Goal: Task Accomplishment & Management: Manage account settings

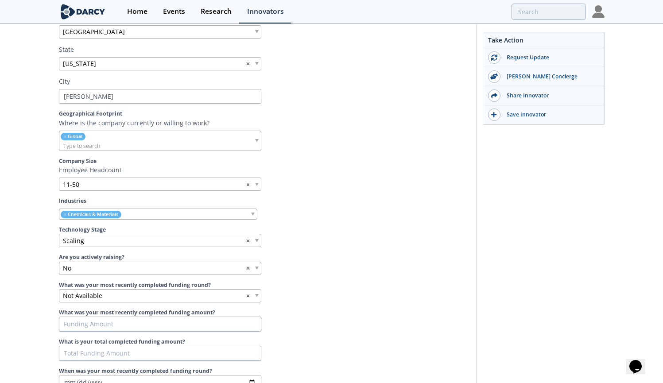
scroll to position [313, 0]
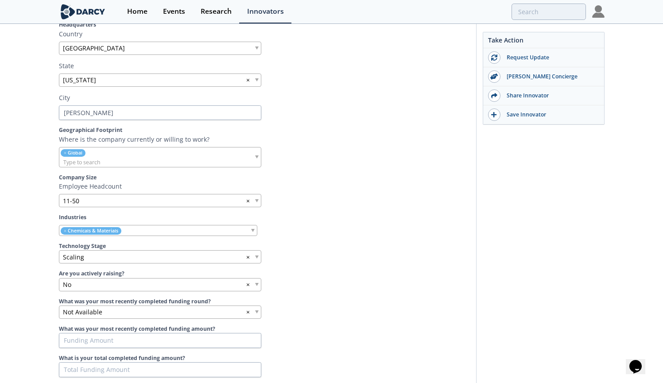
click at [320, 211] on section "Company Info Introductory Video Please provide an intro video to your company t…" at bounding box center [264, 160] width 411 height 547
click at [319, 246] on label "Technology Stage" at bounding box center [264, 246] width 411 height 8
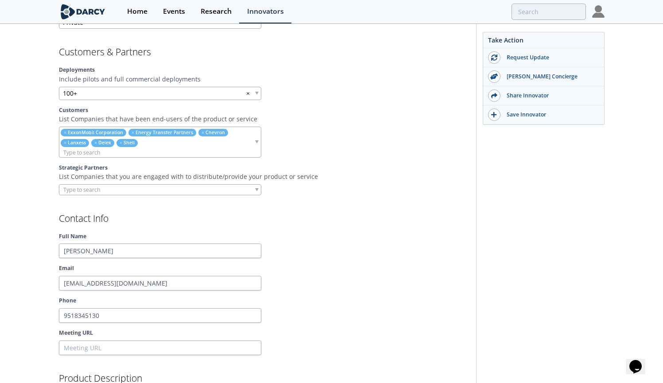
scroll to position [733, 0]
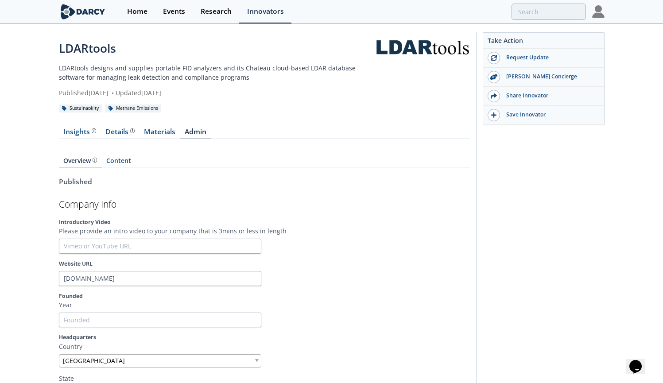
scroll to position [0, 0]
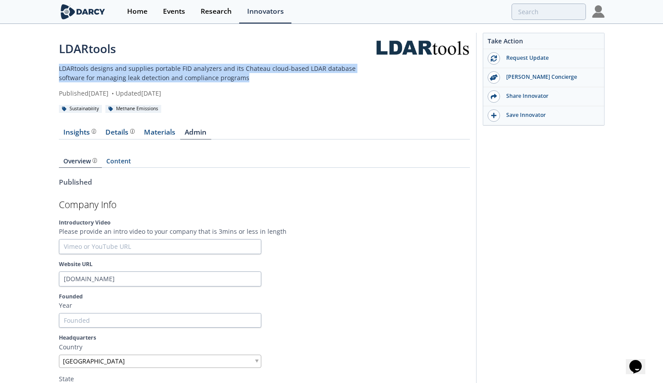
drag, startPoint x: 60, startPoint y: 67, endPoint x: 223, endPoint y: 77, distance: 163.3
click at [223, 77] on p "LDARtools designs and supplies portable FID analyzers and its Chateau cloud-bas…" at bounding box center [217, 73] width 317 height 19
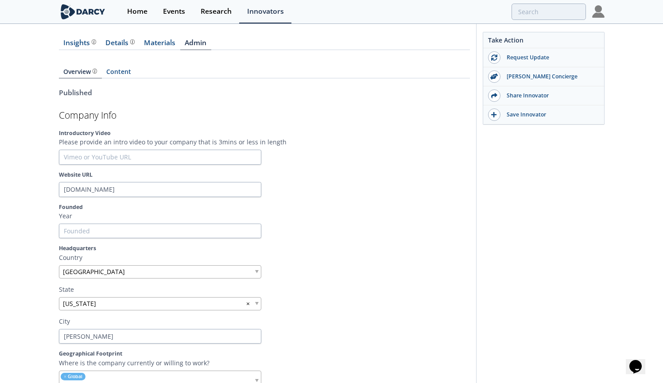
scroll to position [91, 0]
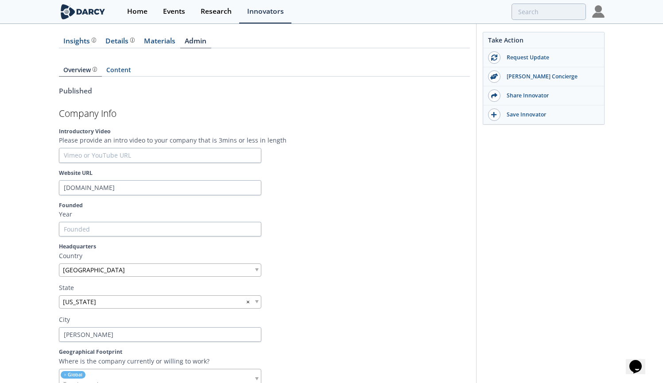
click at [286, 152] on div at bounding box center [368, 155] width 202 height 15
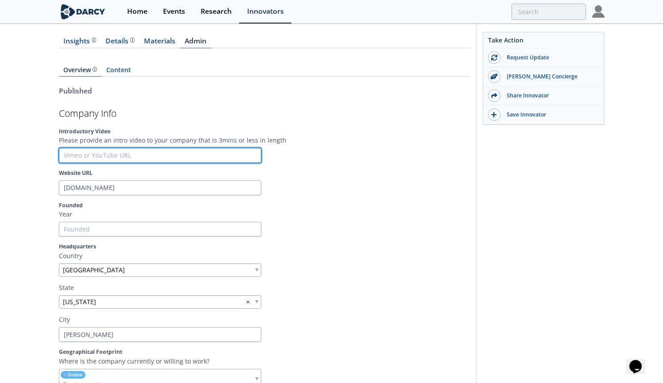
click at [195, 151] on input "text" at bounding box center [160, 155] width 202 height 15
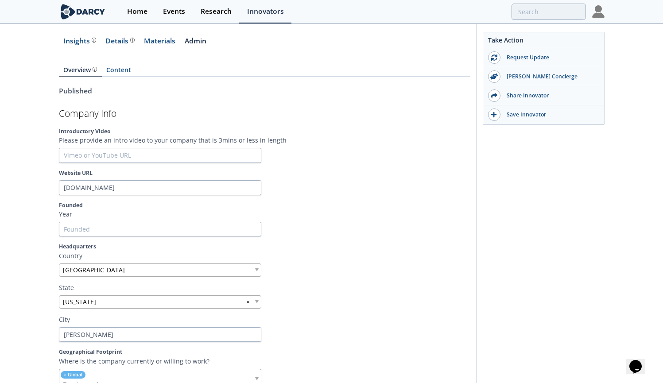
click at [274, 153] on div at bounding box center [368, 155] width 202 height 15
click at [276, 152] on div at bounding box center [368, 155] width 202 height 15
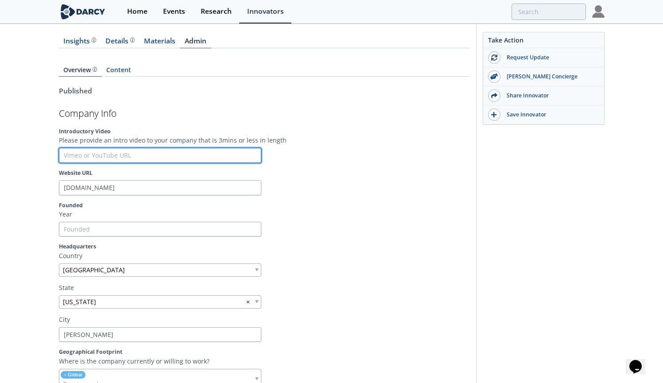
click at [82, 155] on input "text" at bounding box center [160, 155] width 202 height 15
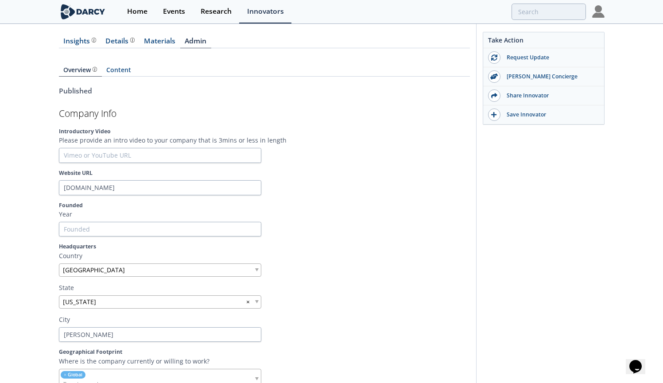
click at [328, 196] on section "Company Info Introductory Video Please provide an intro video to your company t…" at bounding box center [264, 382] width 411 height 547
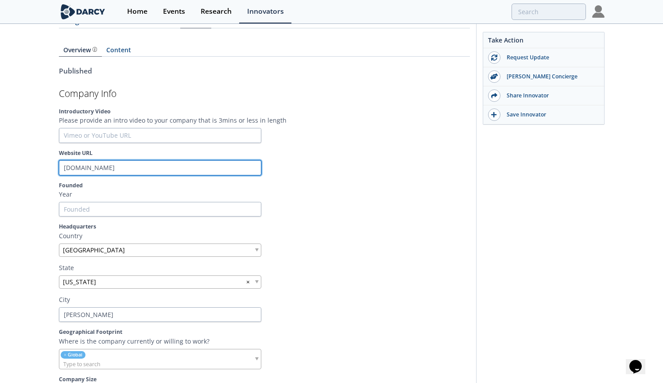
click at [183, 166] on input "[DOMAIN_NAME]" at bounding box center [160, 167] width 202 height 15
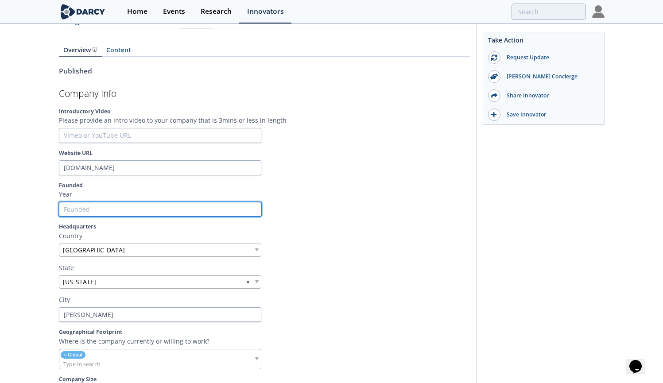
click at [174, 207] on input "Founded" at bounding box center [160, 209] width 202 height 15
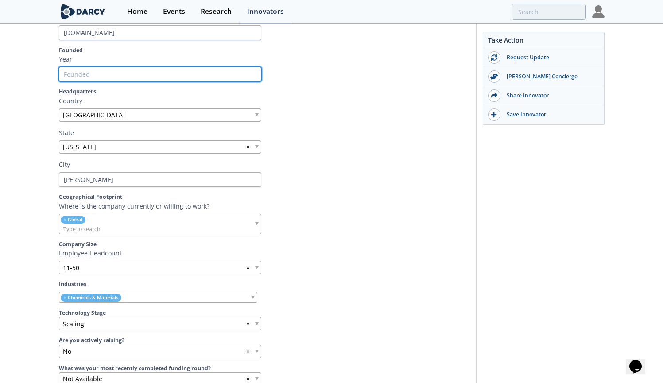
scroll to position [311, 0]
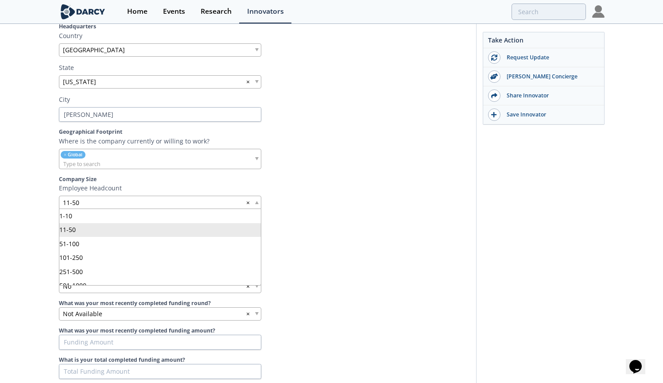
click at [258, 204] on span at bounding box center [257, 202] width 4 height 3
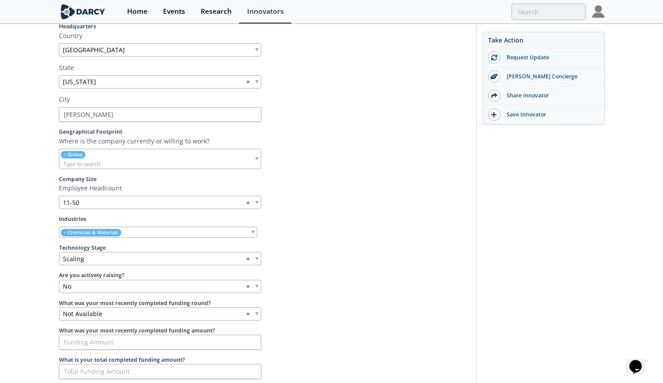
click at [317, 241] on section "Company Info Introductory Video Please provide an intro video to your company t…" at bounding box center [264, 162] width 411 height 547
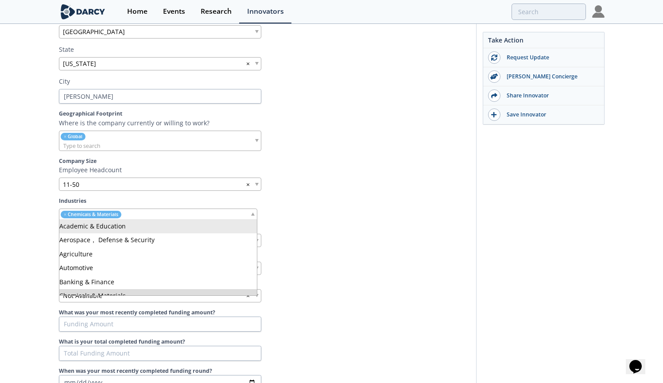
click at [254, 215] on span at bounding box center [253, 213] width 4 height 3
click at [300, 209] on section "Company Info Introductory Video Please provide an intro video to your company t…" at bounding box center [264, 144] width 411 height 547
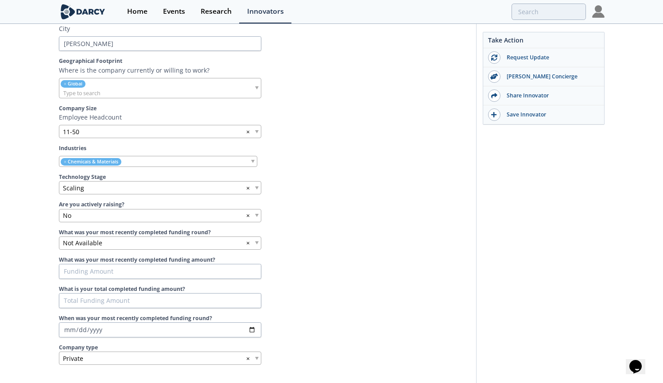
scroll to position [393, 0]
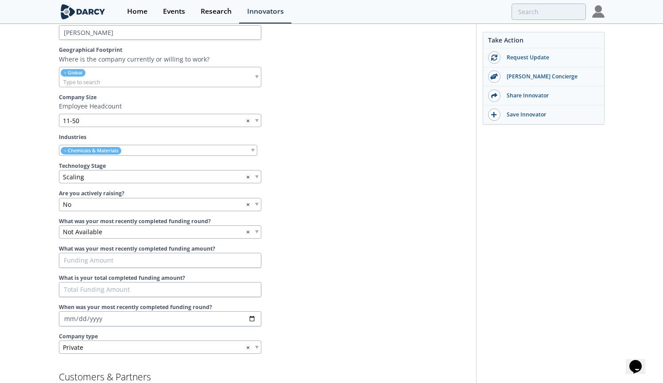
click at [257, 175] on span at bounding box center [257, 176] width 4 height 3
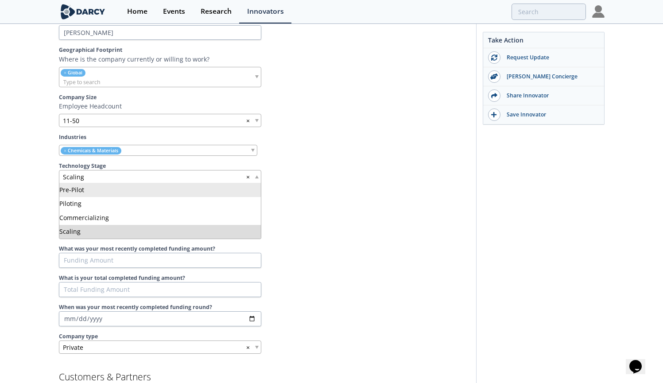
click at [333, 201] on div at bounding box center [368, 204] width 202 height 13
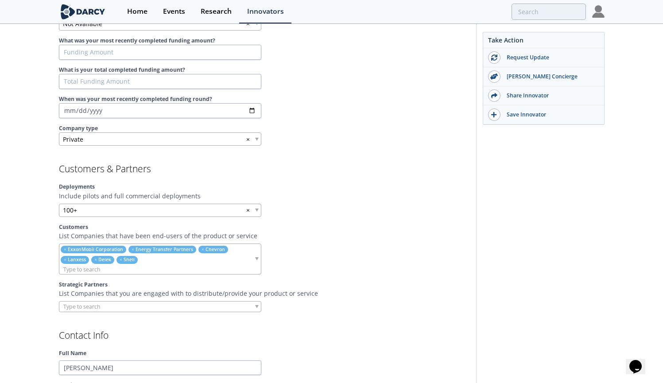
scroll to position [674, 0]
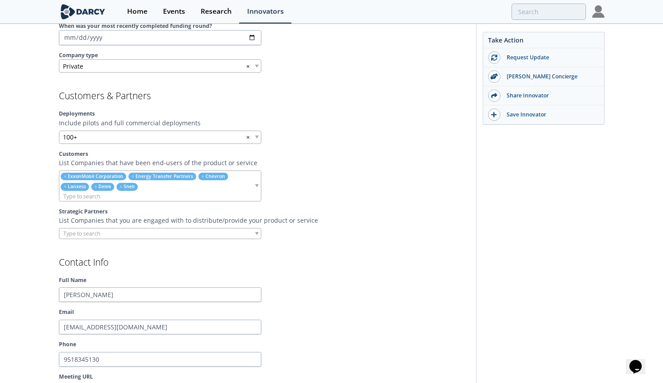
click at [255, 140] on div "100+ ×" at bounding box center [160, 137] width 202 height 13
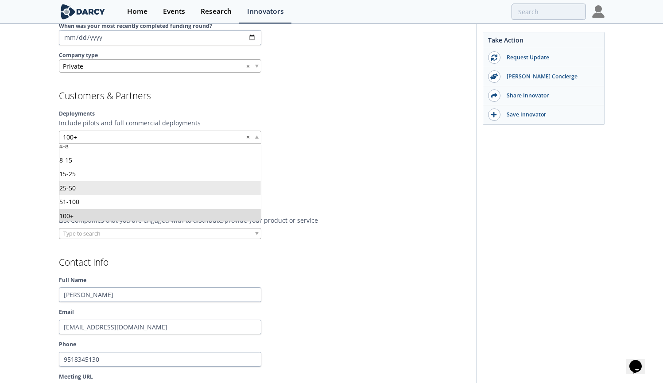
scroll to position [689, 0]
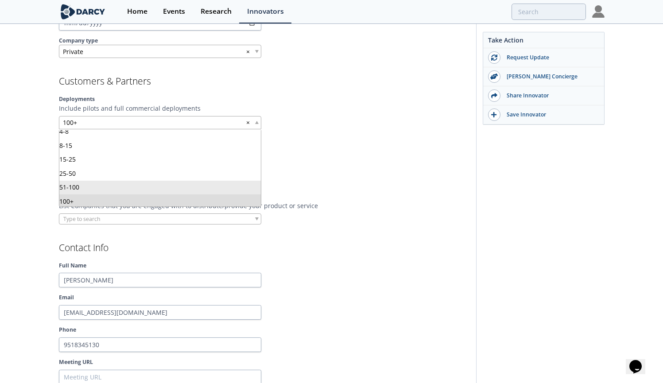
click at [356, 180] on div at bounding box center [368, 171] width 202 height 31
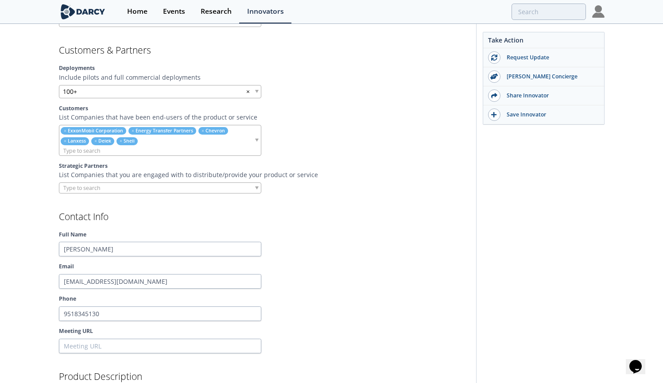
scroll to position [738, 0]
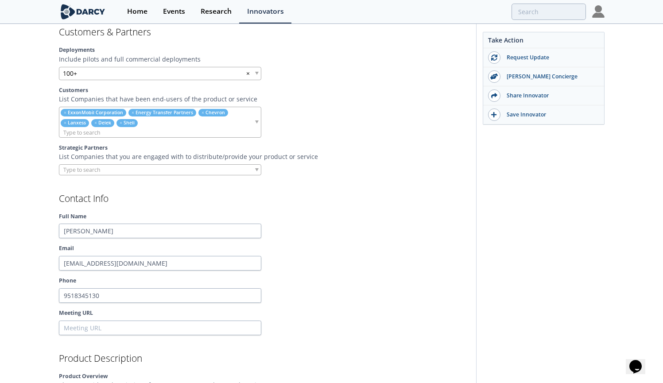
click at [335, 201] on h2 "Contact Info" at bounding box center [264, 198] width 411 height 9
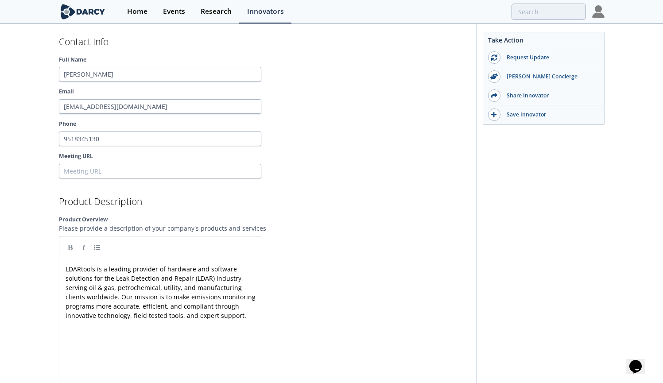
scroll to position [909, 0]
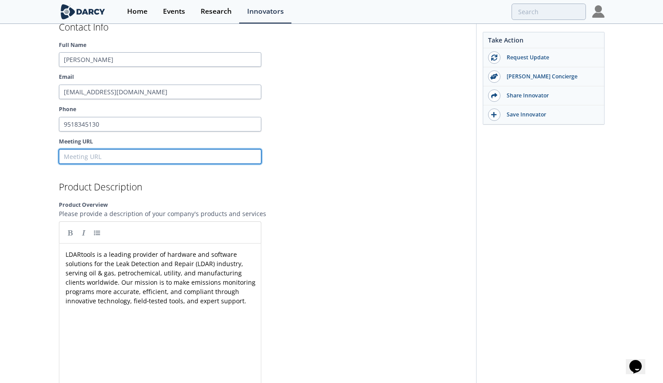
click at [211, 164] on input "Meeting URL" at bounding box center [160, 156] width 202 height 15
click at [349, 158] on div at bounding box center [368, 156] width 202 height 15
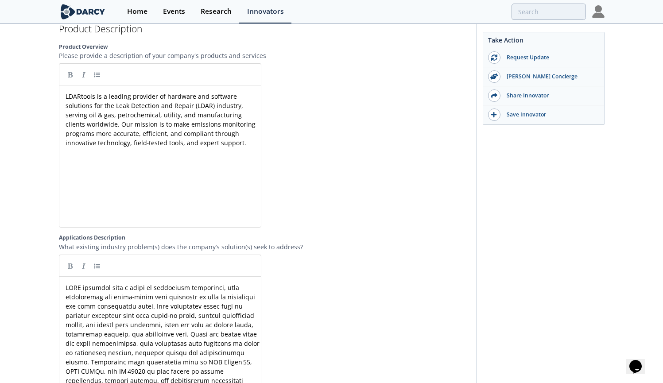
scroll to position [1066, 0]
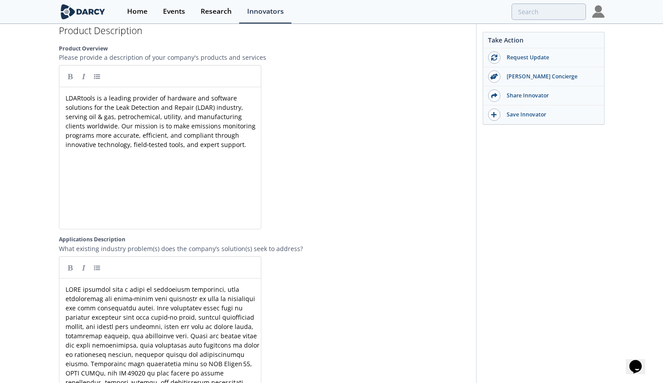
click at [330, 162] on div at bounding box center [368, 147] width 202 height 164
click at [244, 149] on pre "LDARtools is a leading provider of hardware and software solutions for the Leak…" at bounding box center [163, 121] width 199 height 56
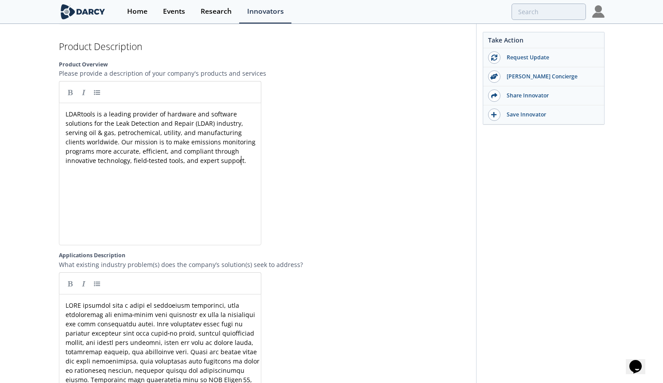
scroll to position [1035, 0]
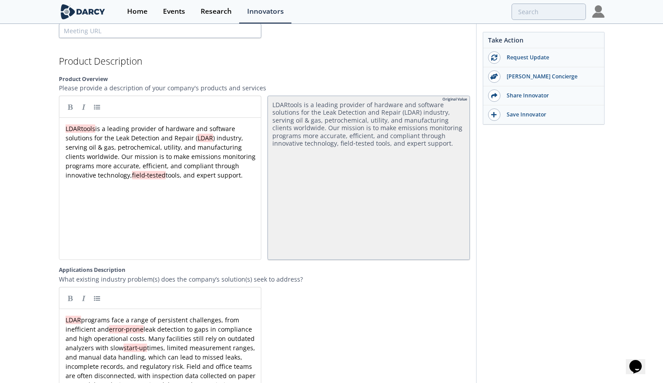
click at [240, 141] on pre "LDARtools is a leading provider of hardware and software solutions for the Leak…" at bounding box center [163, 152] width 199 height 56
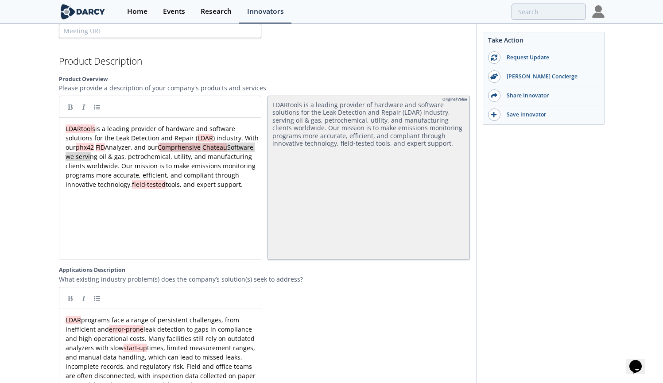
drag, startPoint x: 91, startPoint y: 159, endPoint x: 170, endPoint y: 150, distance: 79.3
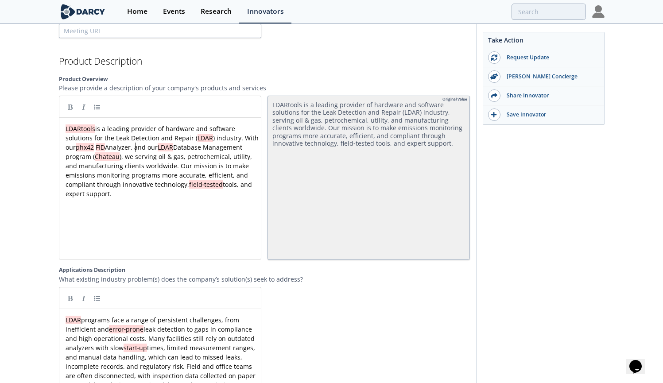
click at [135, 150] on span "LDARtools is a leading provider of hardware and software solutions for the Leak…" at bounding box center [163, 160] width 195 height 73
click at [174, 152] on div "x LDARtools is a leading provider of hardware and software solutions for the Le…" at bounding box center [163, 170] width 199 height 93
click at [136, 152] on div "x LDARtools is a leading provider of hardware and software solutions for the Le…" at bounding box center [163, 170] width 199 height 93
click at [134, 205] on pre "​" at bounding box center [163, 202] width 199 height 9
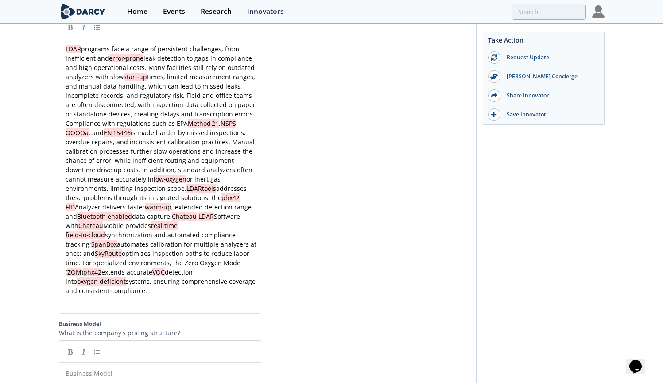
scroll to position [1304, 0]
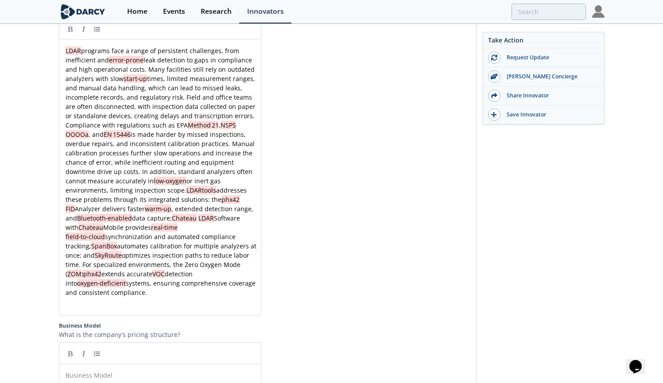
click at [250, 119] on pre "LDAR programs face a range of persistent challenges, from inefficient and error…" at bounding box center [163, 171] width 199 height 251
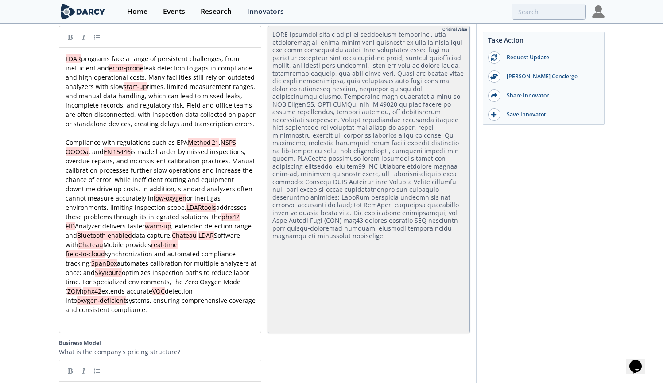
scroll to position [1294, 0]
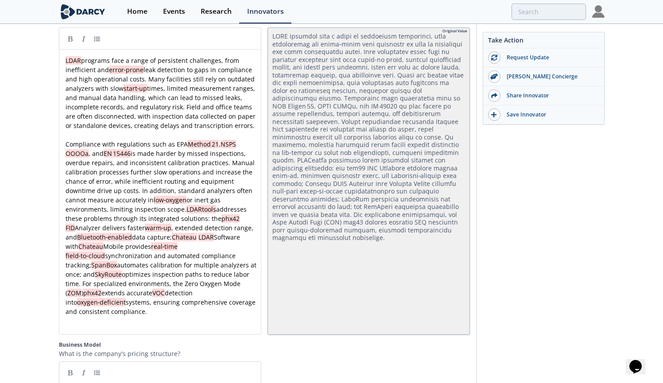
click at [183, 211] on div "xxxxxxxxxx LDAR programs face a range of persistent challenges, from inefficien…" at bounding box center [163, 195] width 199 height 279
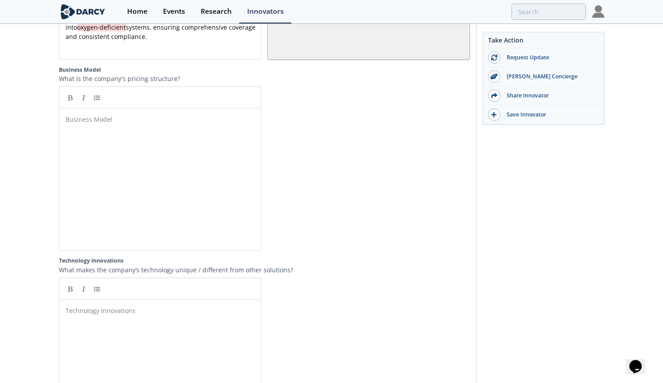
scroll to position [1829, 0]
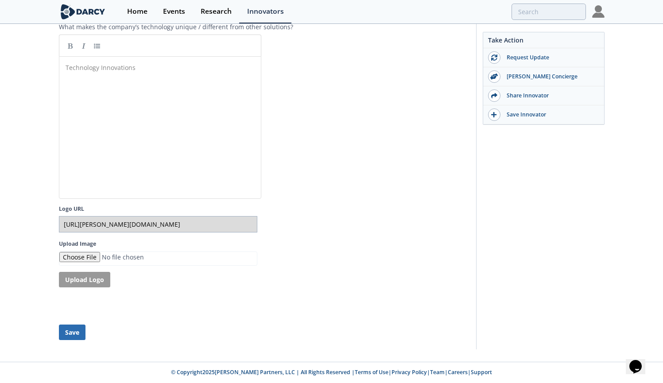
click at [74, 331] on button "Save" at bounding box center [72, 331] width 27 height 15
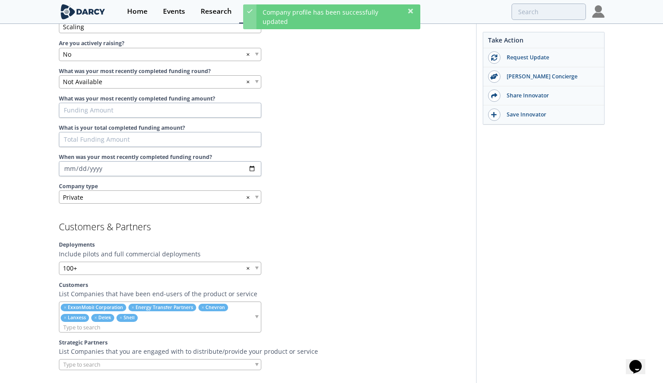
scroll to position [0, 0]
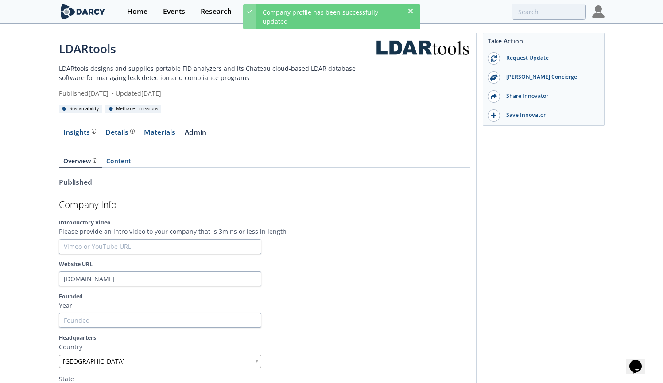
click at [132, 10] on div "Home" at bounding box center [137, 11] width 20 height 7
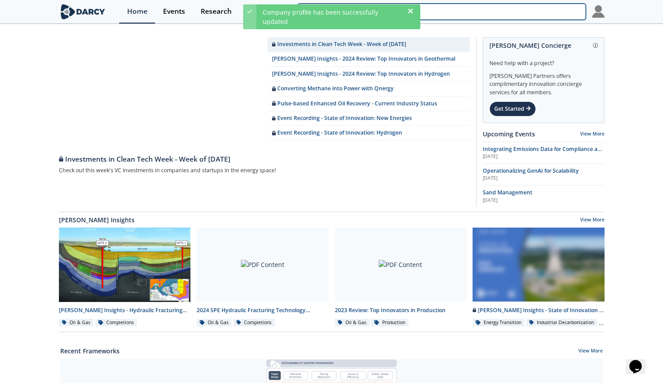
click at [517, 17] on input "search" at bounding box center [441, 12] width 288 height 16
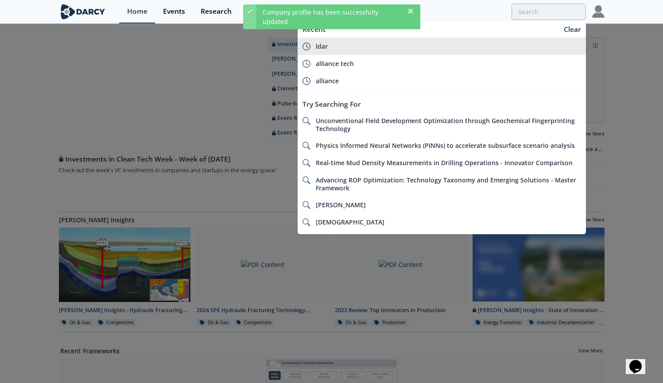
click at [430, 42] on div "ldar" at bounding box center [448, 46] width 265 height 8
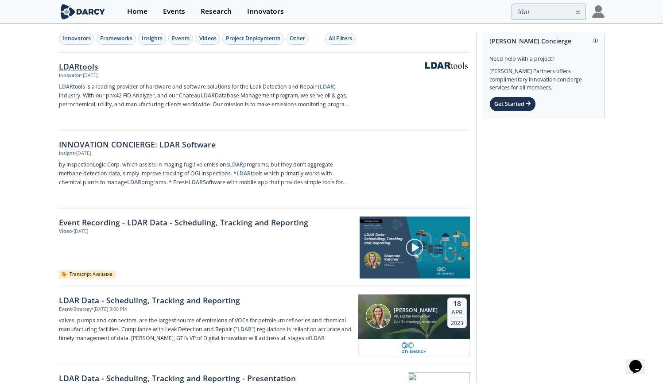
click at [76, 64] on div "LDARtools" at bounding box center [205, 67] width 293 height 12
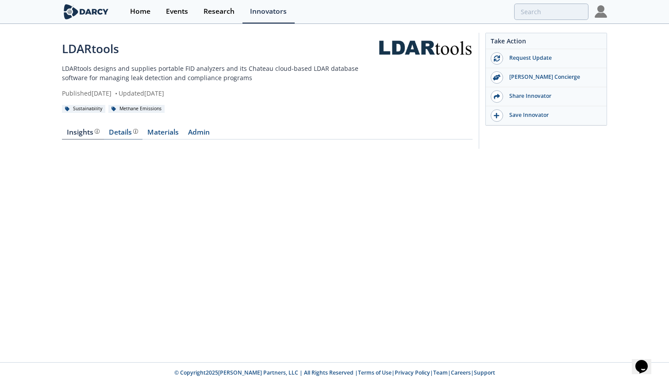
click at [123, 133] on div "Details" at bounding box center [123, 132] width 29 height 7
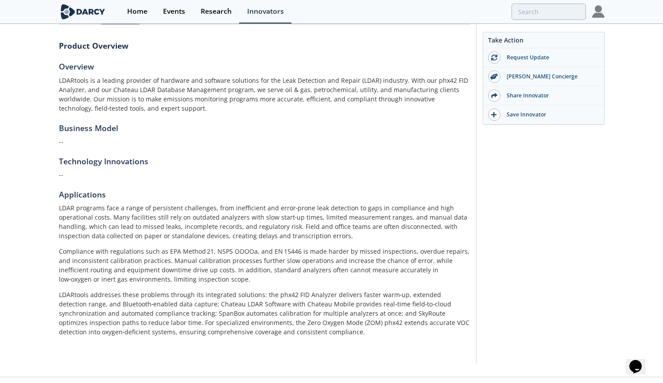
scroll to position [83, 0]
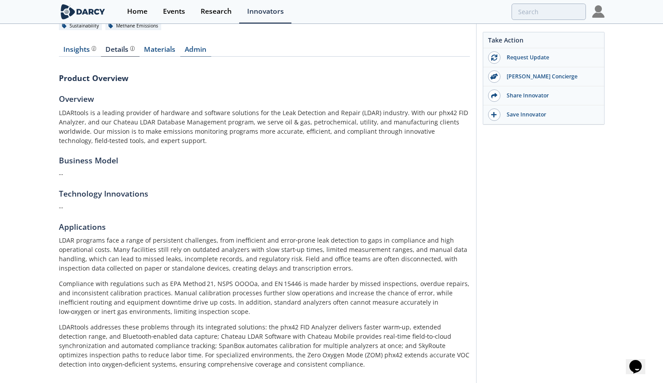
click at [201, 46] on link "Admin" at bounding box center [195, 51] width 31 height 11
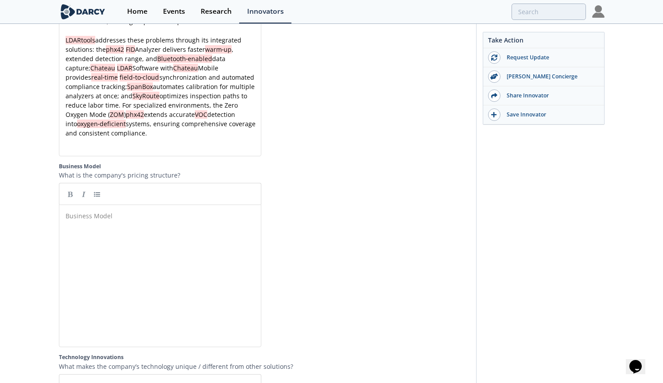
scroll to position [1558, 0]
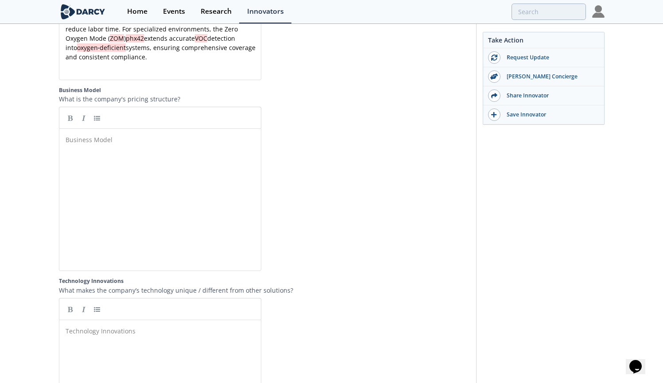
click at [163, 159] on div "Business Model ​" at bounding box center [167, 206] width 206 height 146
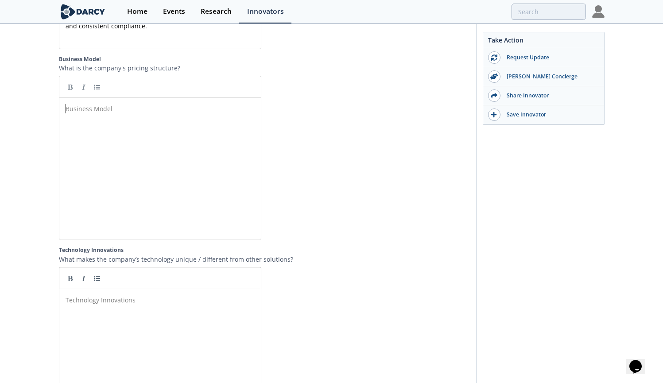
scroll to position [1668, 0]
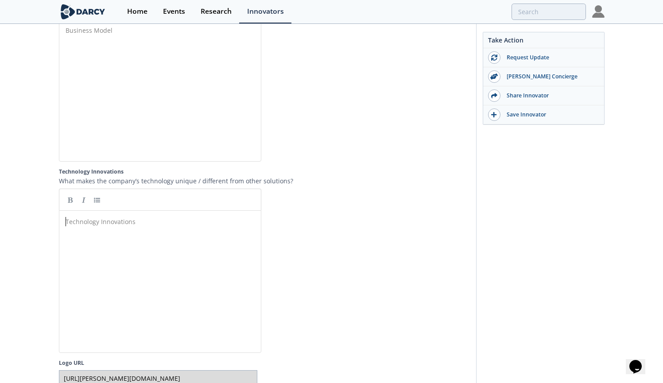
click at [151, 263] on div "Technology Innovations ​" at bounding box center [167, 288] width 206 height 146
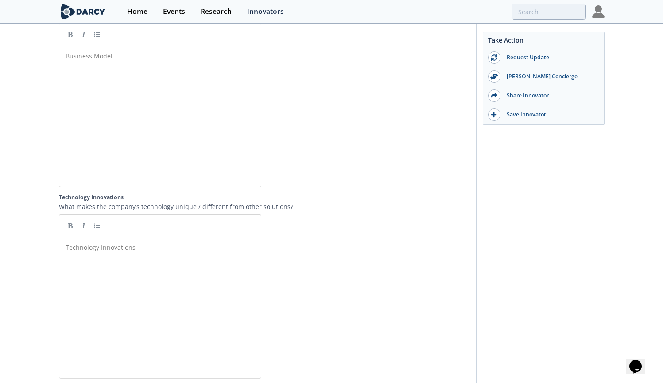
scroll to position [1655, 0]
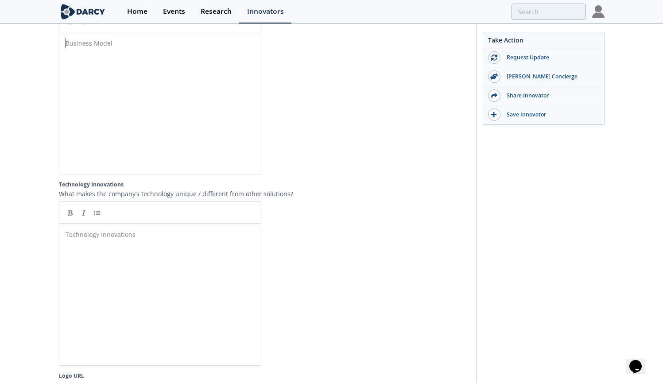
click at [120, 132] on div "Business Model ​" at bounding box center [167, 110] width 206 height 146
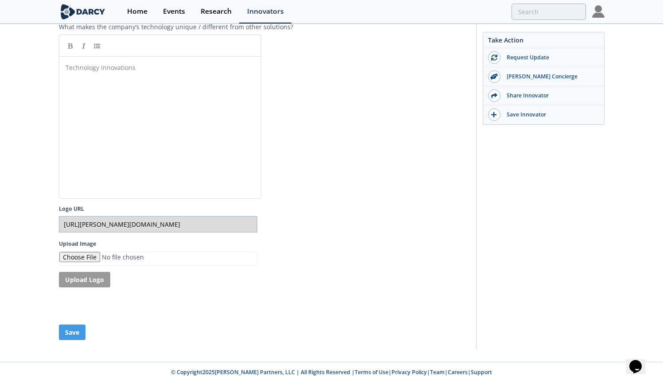
scroll to position [1816, 0]
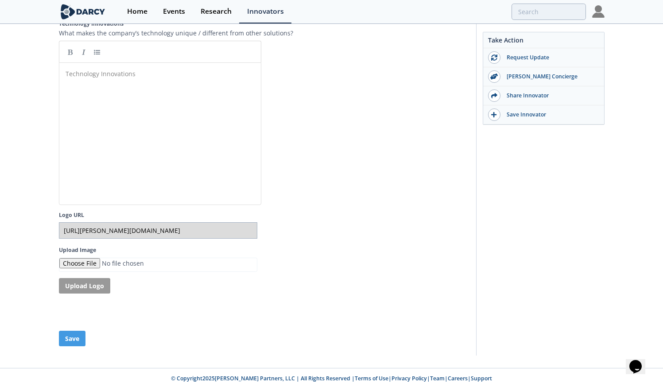
click at [203, 294] on div "Logo URL [URL][PERSON_NAME][DOMAIN_NAME] Upload Image Upload Logo" at bounding box center [158, 261] width 198 height 101
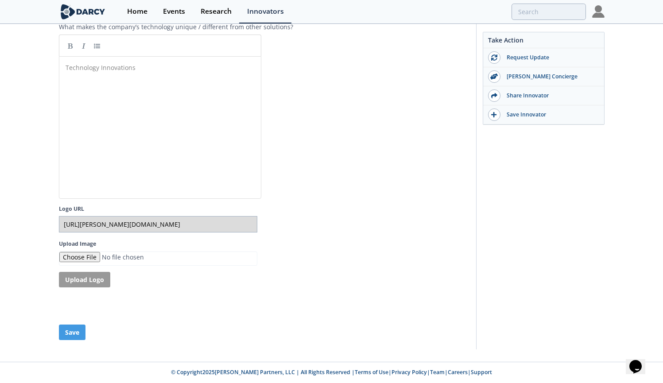
click at [213, 263] on input "Upload Image" at bounding box center [158, 258] width 198 height 15
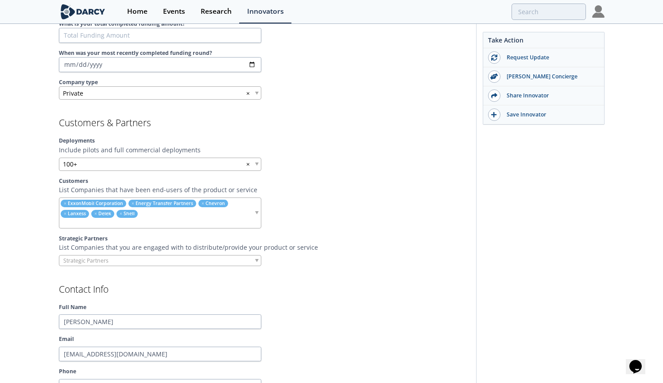
scroll to position [0, 0]
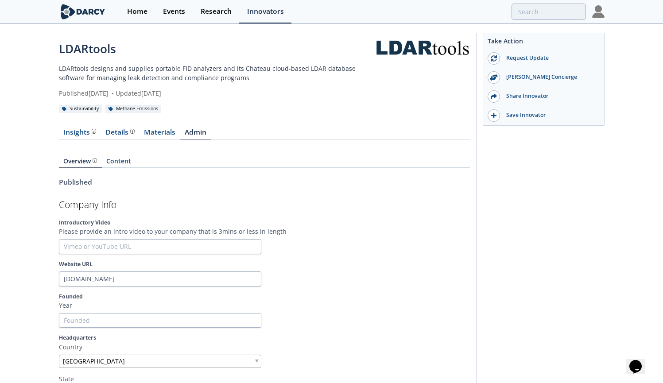
drag, startPoint x: 380, startPoint y: 63, endPoint x: 392, endPoint y: 70, distance: 13.3
click at [383, 55] on link at bounding box center [422, 47] width 94 height 15
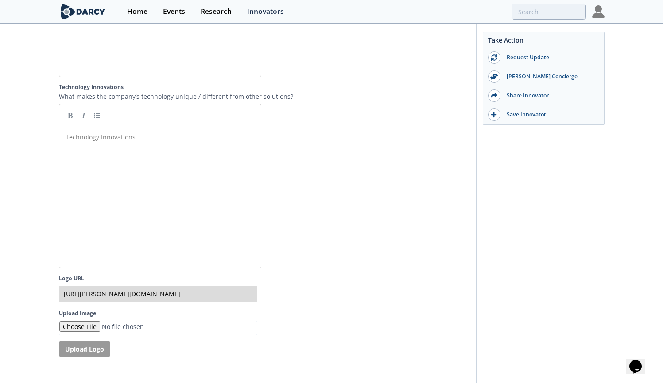
scroll to position [1830, 0]
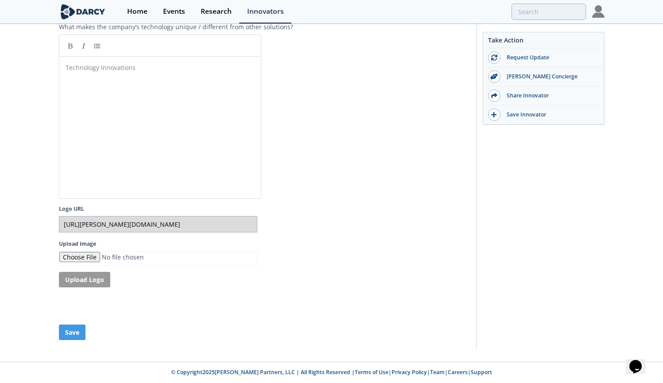
click at [155, 281] on div "Logo URL [URL][PERSON_NAME][DOMAIN_NAME] Upload Image Upload Logo" at bounding box center [158, 255] width 198 height 101
click at [80, 257] on input "Upload Image" at bounding box center [158, 258] width 198 height 15
click at [77, 255] on input "Upload Image" at bounding box center [158, 258] width 198 height 15
click at [88, 280] on button "Upload Logo" at bounding box center [84, 279] width 51 height 15
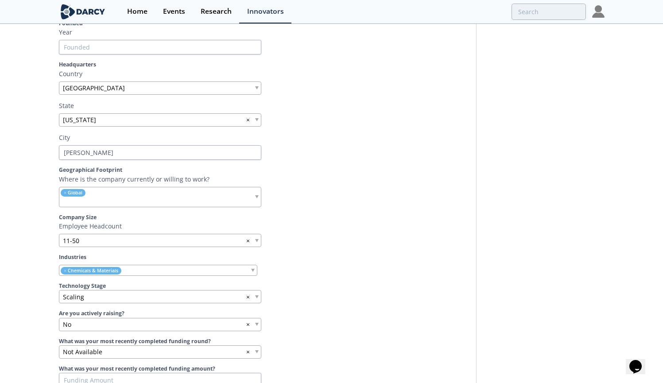
scroll to position [0, 0]
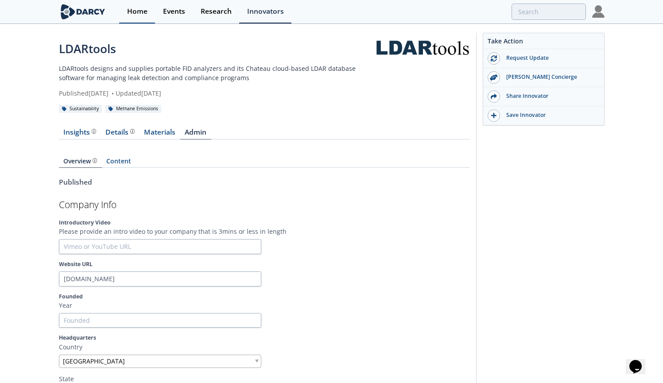
click at [138, 14] on div "Home" at bounding box center [137, 11] width 20 height 7
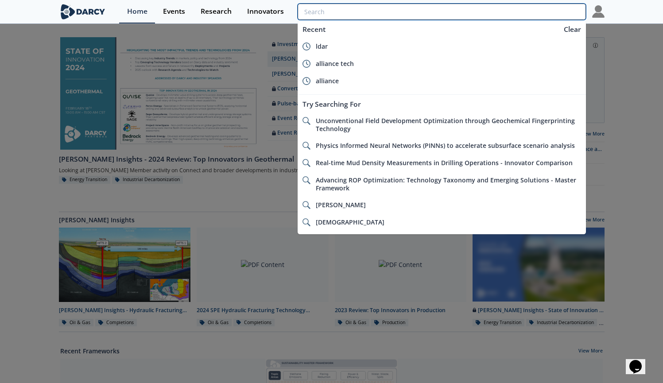
click at [537, 6] on input "search" at bounding box center [441, 12] width 288 height 16
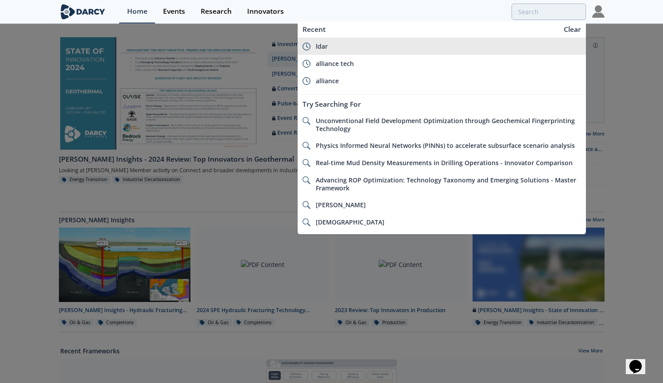
click at [321, 46] on span "ldar" at bounding box center [322, 46] width 12 height 8
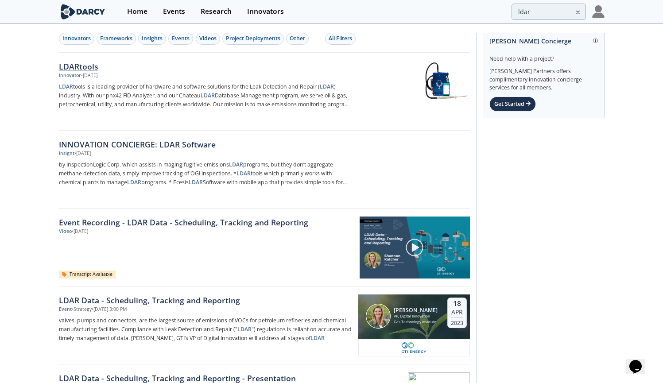
click at [88, 68] on div "LDARtools" at bounding box center [205, 67] width 293 height 12
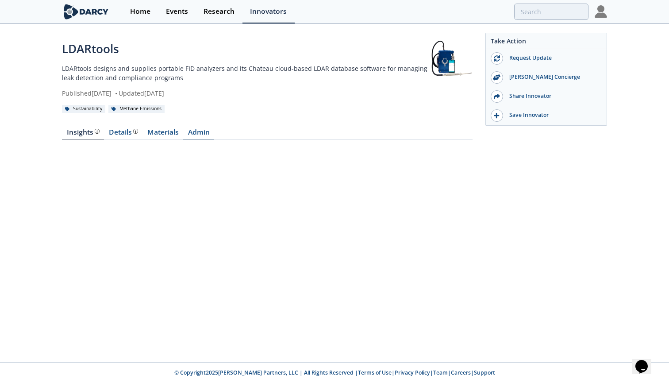
click at [200, 129] on link "Admin" at bounding box center [198, 134] width 31 height 11
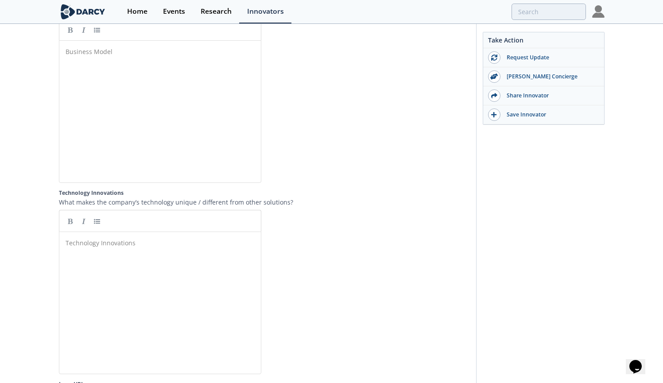
scroll to position [1829, 0]
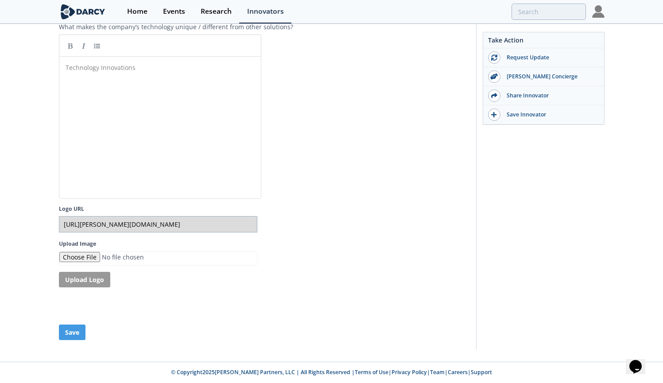
click at [77, 256] on input "Upload Image" at bounding box center [158, 258] width 198 height 15
click at [91, 283] on button "Upload Logo" at bounding box center [84, 279] width 51 height 15
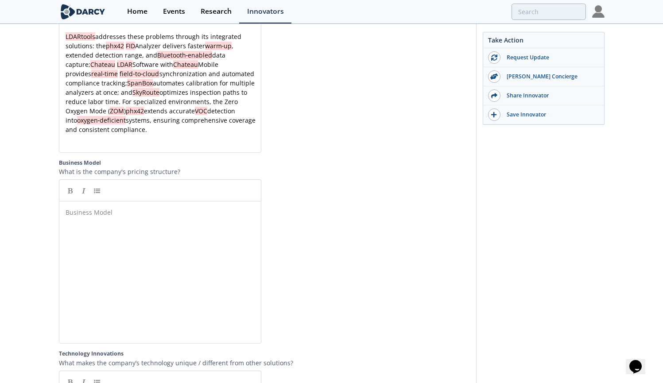
scroll to position [1349, 0]
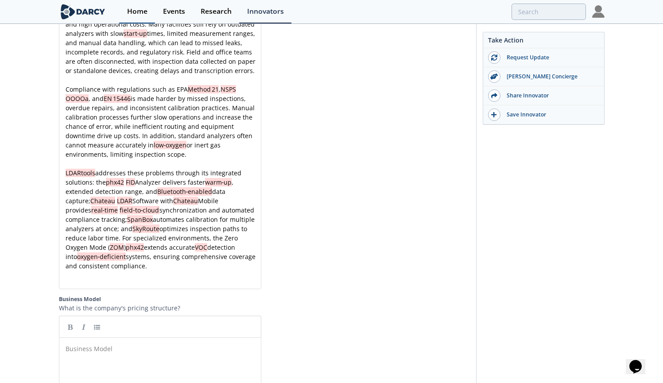
click at [134, 9] on div "Home" at bounding box center [137, 11] width 20 height 7
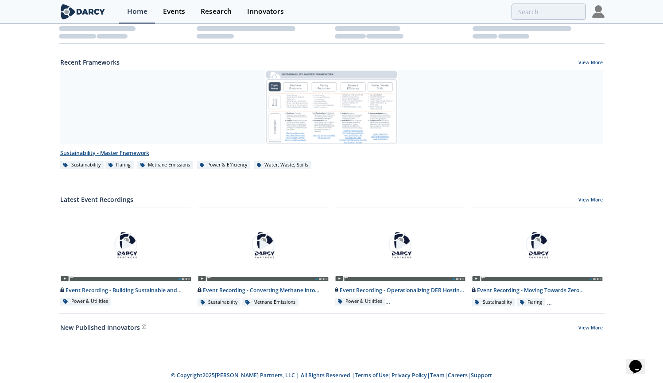
scroll to position [284, 0]
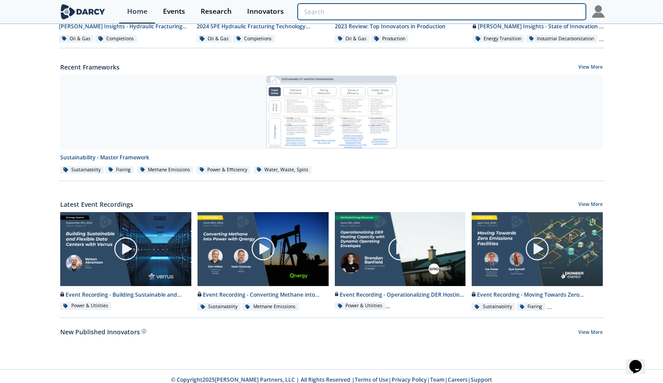
drag, startPoint x: 573, startPoint y: 8, endPoint x: 569, endPoint y: 11, distance: 5.2
click at [573, 8] on input "search" at bounding box center [441, 12] width 288 height 16
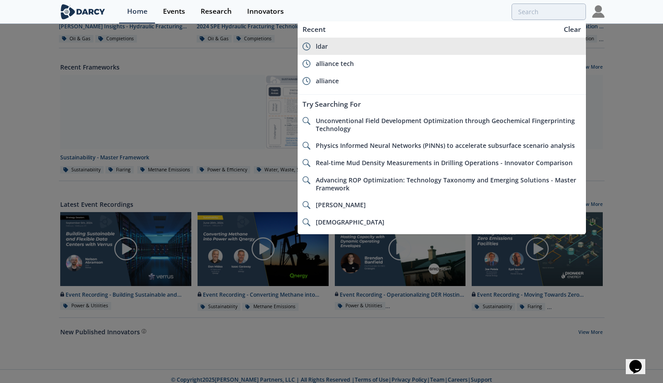
click at [404, 47] on div "ldar" at bounding box center [448, 46] width 265 height 8
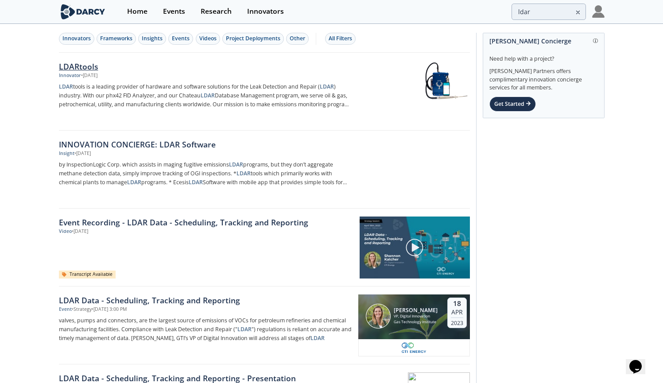
click at [89, 68] on div "LDARtools" at bounding box center [205, 67] width 293 height 12
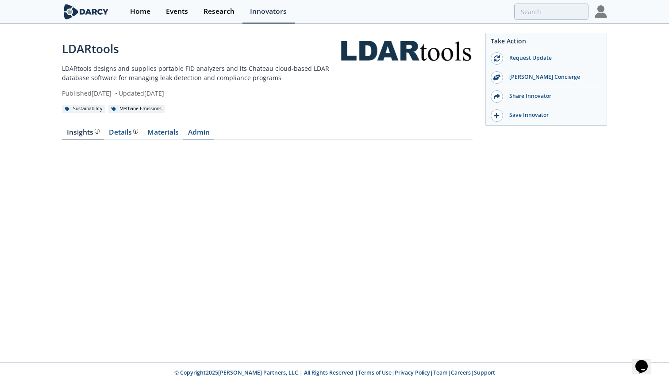
click at [205, 132] on link "Admin" at bounding box center [198, 134] width 31 height 11
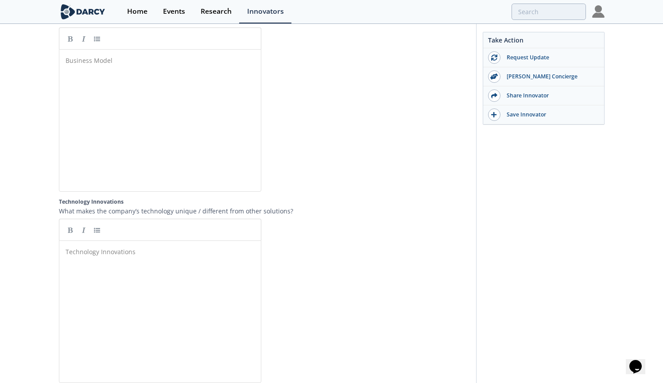
scroll to position [1829, 0]
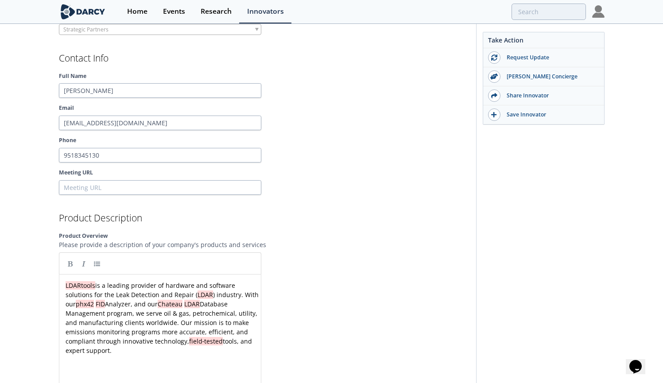
scroll to position [805, 0]
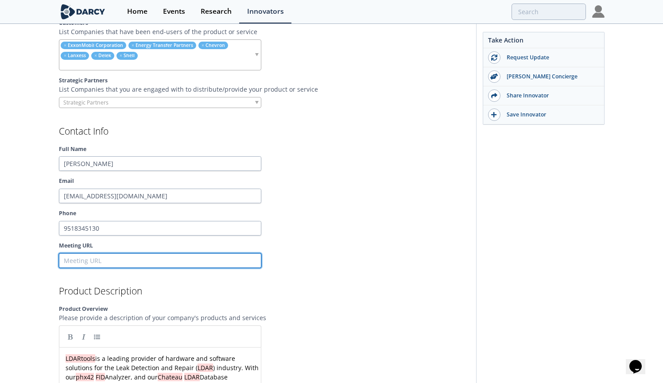
click at [175, 263] on input "Meeting URL" at bounding box center [160, 260] width 202 height 15
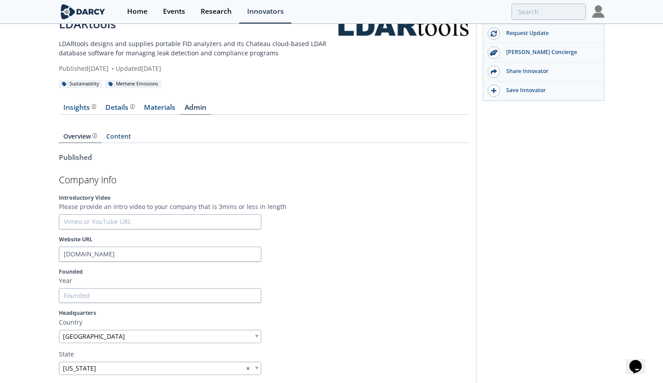
scroll to position [0, 0]
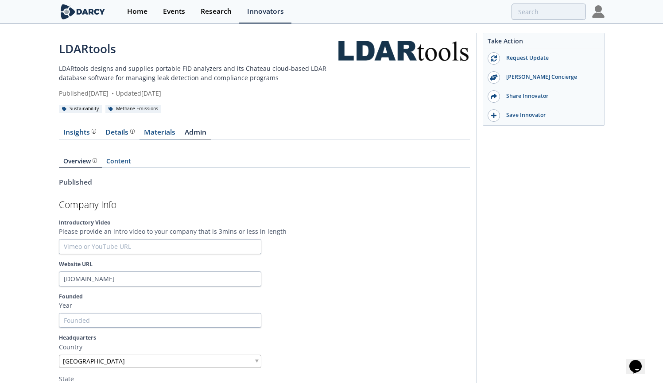
click at [164, 129] on link "Materials" at bounding box center [159, 134] width 41 height 11
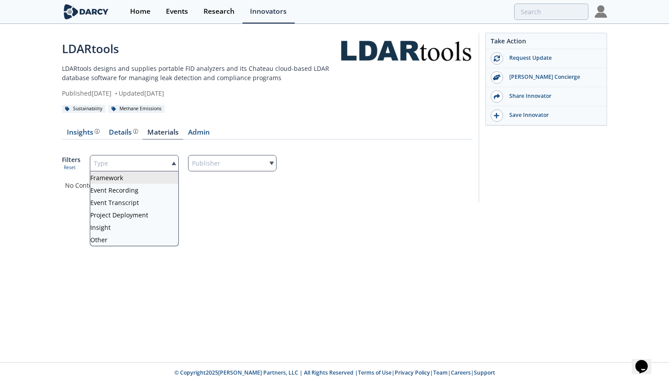
click at [168, 156] on div "Type" at bounding box center [134, 163] width 89 height 16
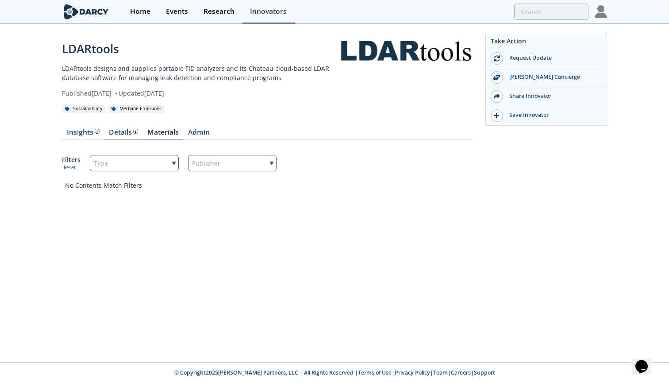
click at [126, 129] on div "Details" at bounding box center [123, 132] width 29 height 7
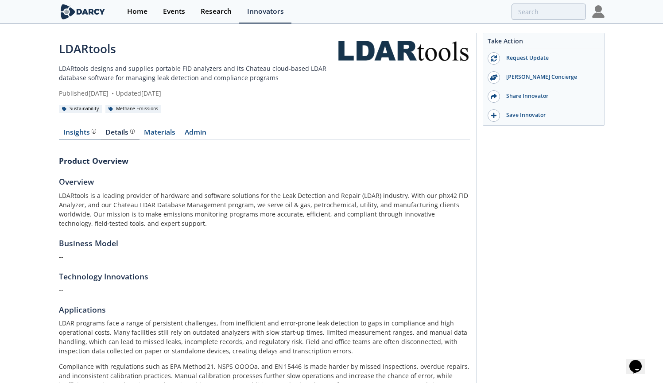
click at [81, 133] on div "Insights The [PERSON_NAME] Research team’s summarized opinion of the innovator,…" at bounding box center [79, 132] width 33 height 7
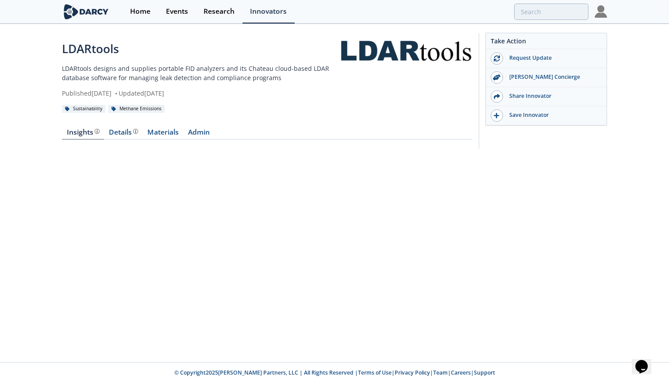
click at [75, 190] on div "LDARtools LDARtools designs and supplies portable FID analyzers and its Chateau…" at bounding box center [334, 193] width 669 height 337
